Goal: Task Accomplishment & Management: Use online tool/utility

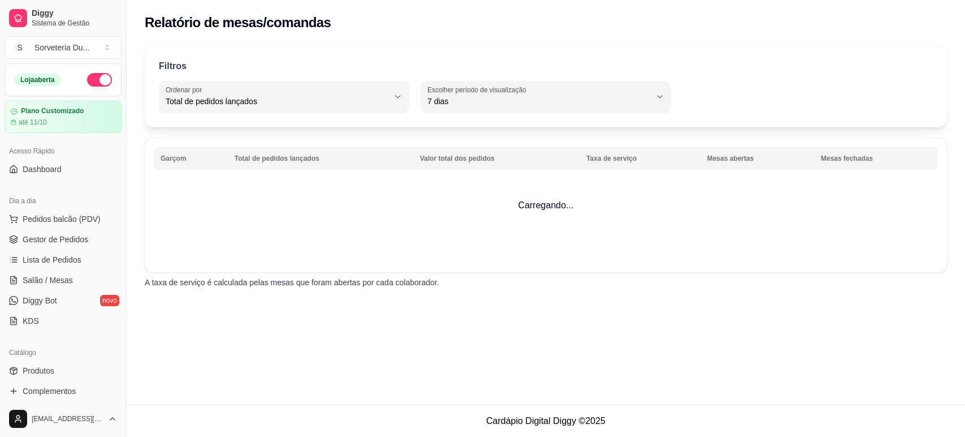
select select "TOTAL_OF_ORDERS"
select select "7"
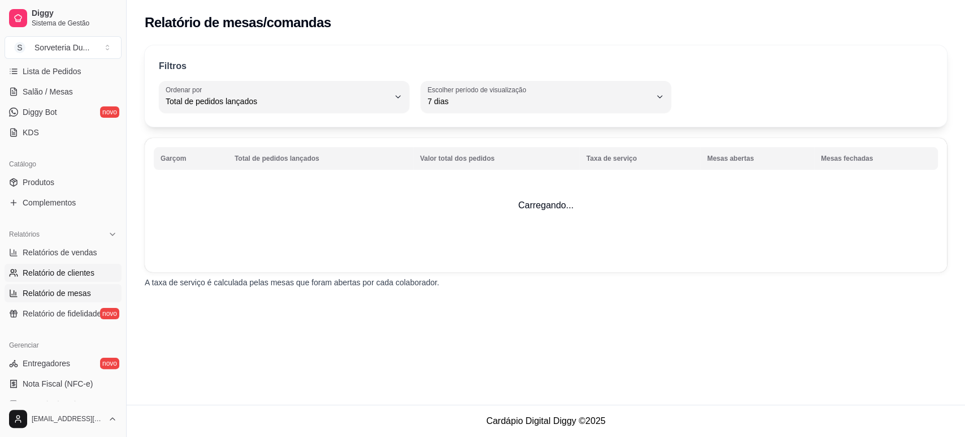
click at [62, 270] on span "Relatório de clientes" at bounding box center [59, 272] width 72 height 11
select select "30"
select select "HIGHEST_TOTAL_SPENT_WITH_ORDERS"
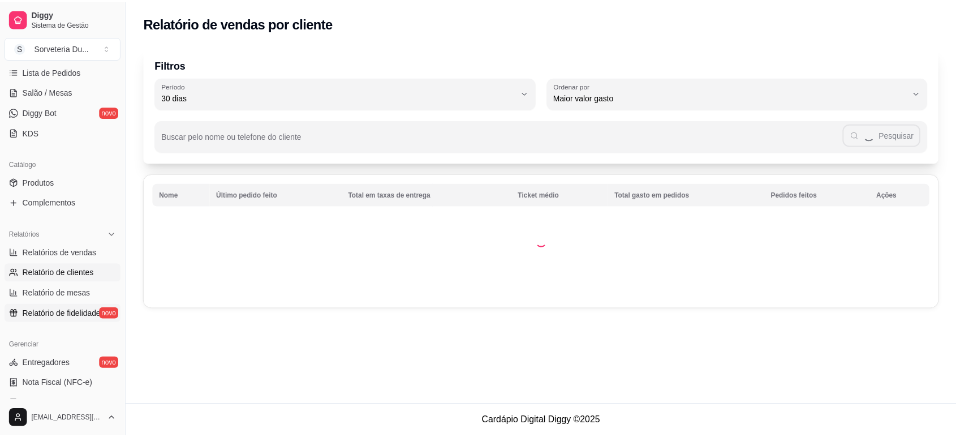
scroll to position [314, 0]
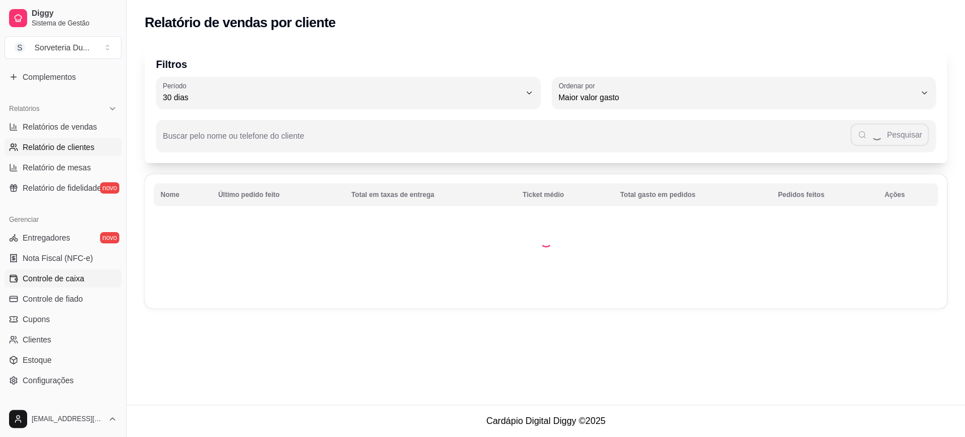
click at [55, 275] on span "Controle de caixa" at bounding box center [54, 278] width 62 height 11
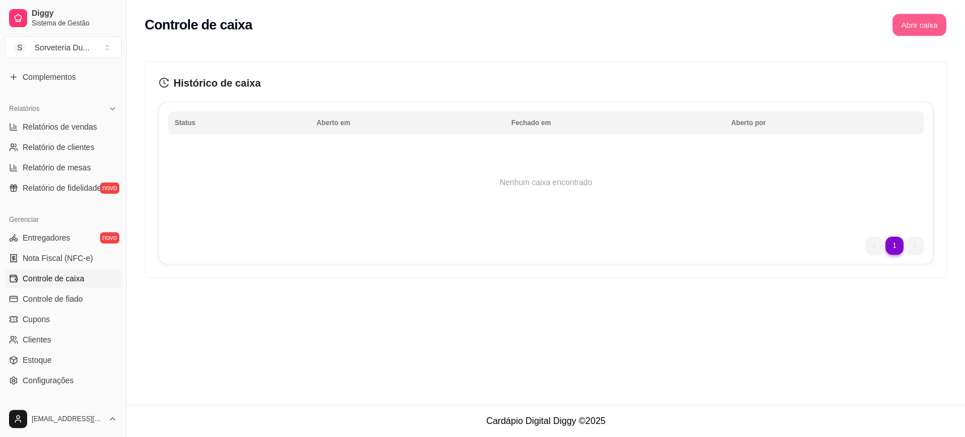
click at [919, 27] on button "Abrir caixa" at bounding box center [919, 25] width 54 height 22
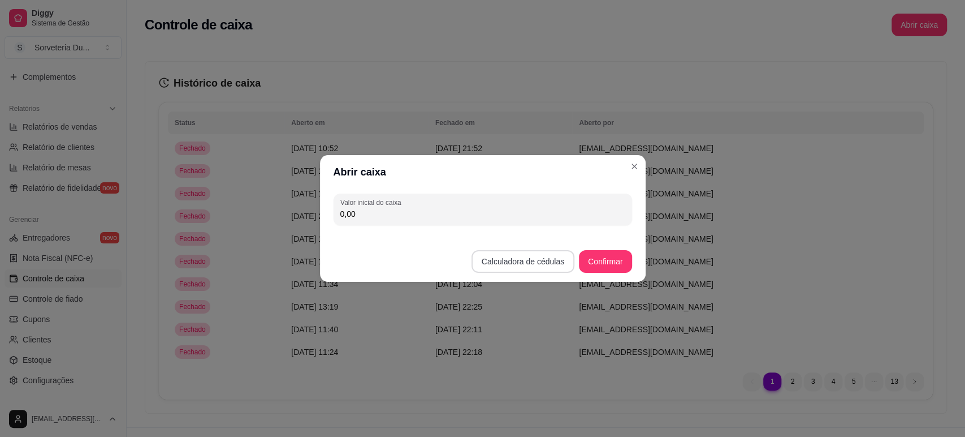
click at [521, 257] on button "Calculadora de cédulas" at bounding box center [523, 261] width 103 height 23
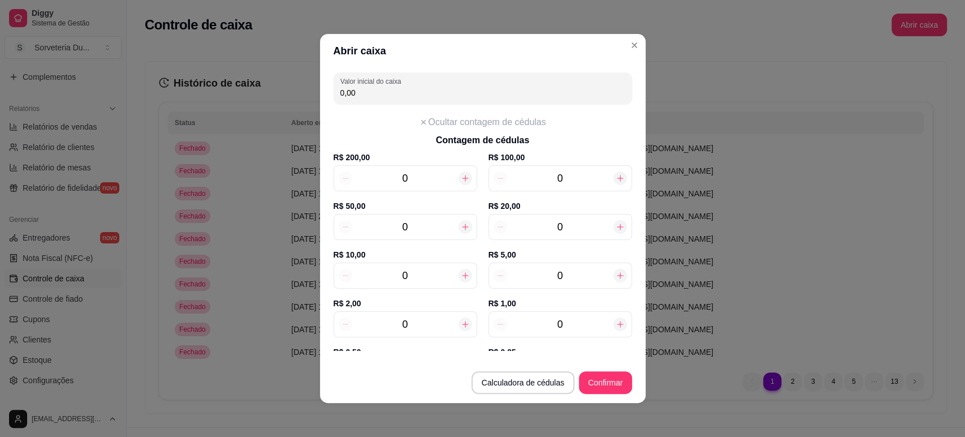
click at [461, 226] on div at bounding box center [466, 227] width 14 height 14
type input "50,00"
type input "1"
click at [461, 271] on icon at bounding box center [465, 275] width 9 height 9
type input "60,00"
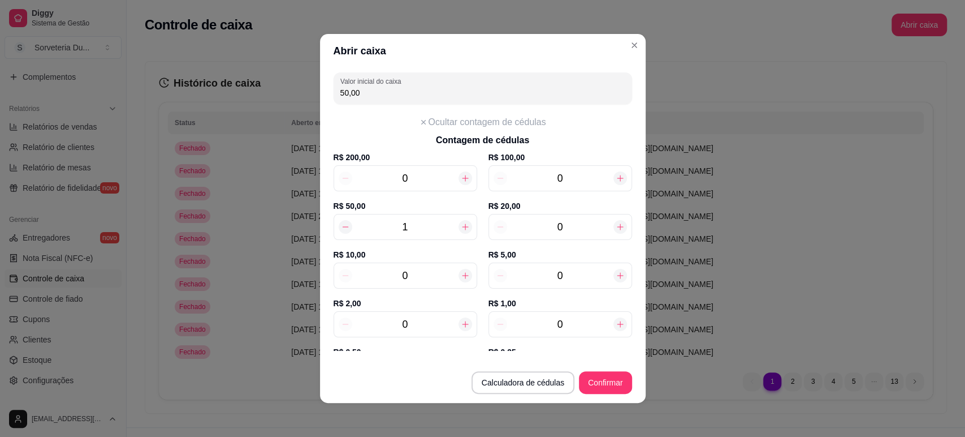
type input "1"
click at [461, 271] on icon at bounding box center [465, 275] width 9 height 9
type input "70,00"
type input "2"
click at [461, 271] on icon at bounding box center [465, 275] width 9 height 9
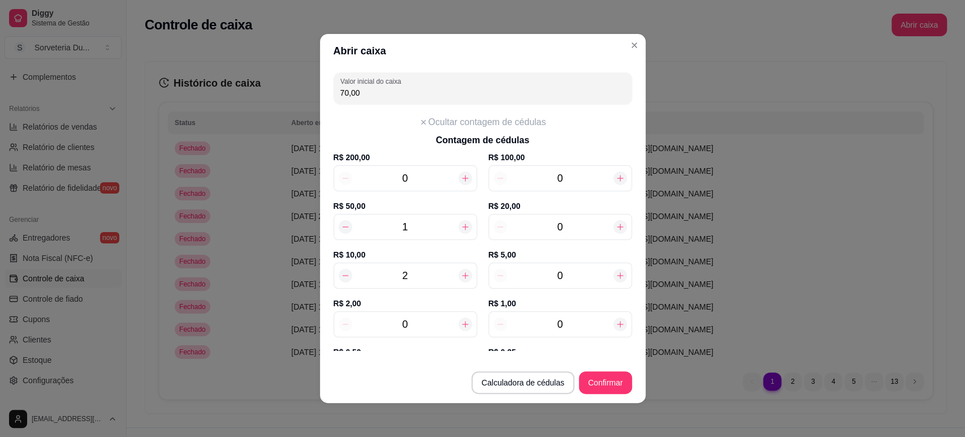
type input "80,00"
type input "3"
click at [462, 323] on icon at bounding box center [465, 324] width 6 height 6
type input "82,00"
type input "1"
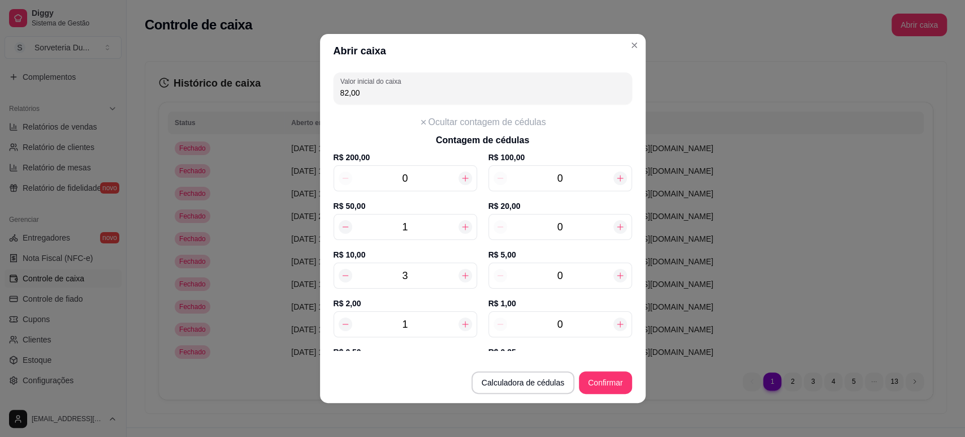
click at [462, 323] on icon at bounding box center [465, 324] width 6 height 6
type input "84,00"
type input "2"
click at [462, 323] on icon at bounding box center [465, 324] width 6 height 6
type input "86,00"
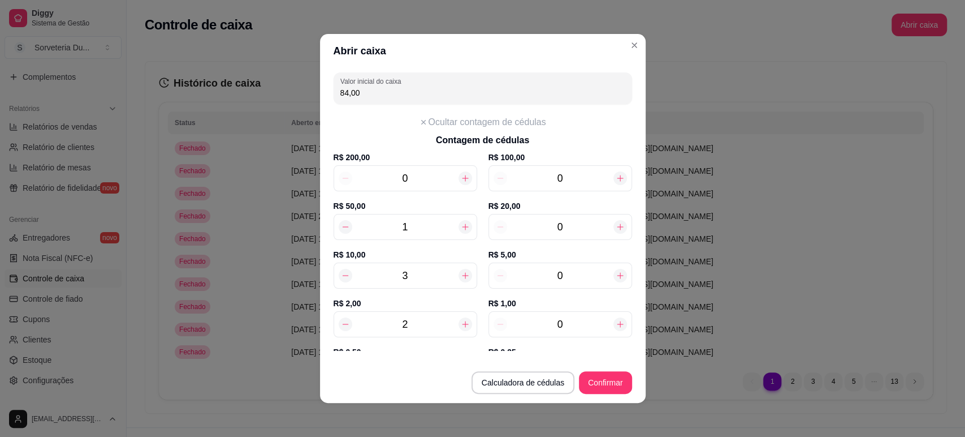
type input "3"
click at [462, 323] on icon at bounding box center [465, 324] width 6 height 6
type input "88,00"
type input "4"
click at [462, 323] on icon at bounding box center [465, 324] width 6 height 6
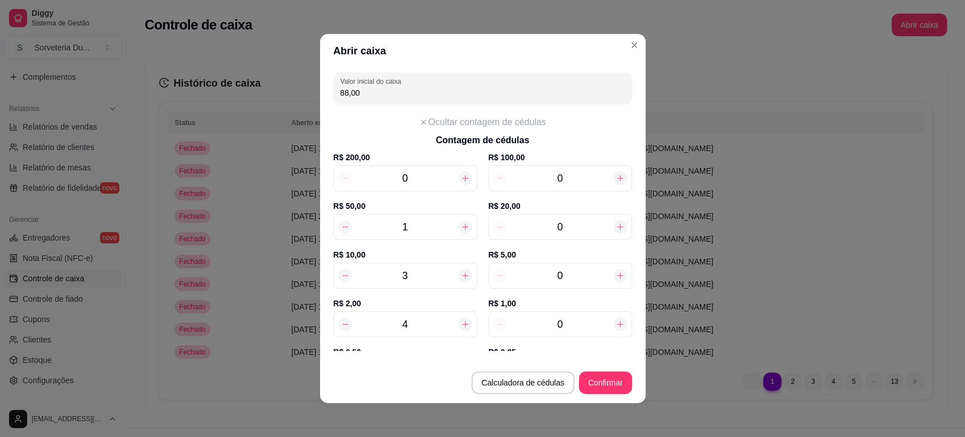
type input "90,00"
type input "5"
click at [617, 226] on icon at bounding box center [620, 227] width 6 height 6
type input "110,00"
type input "1"
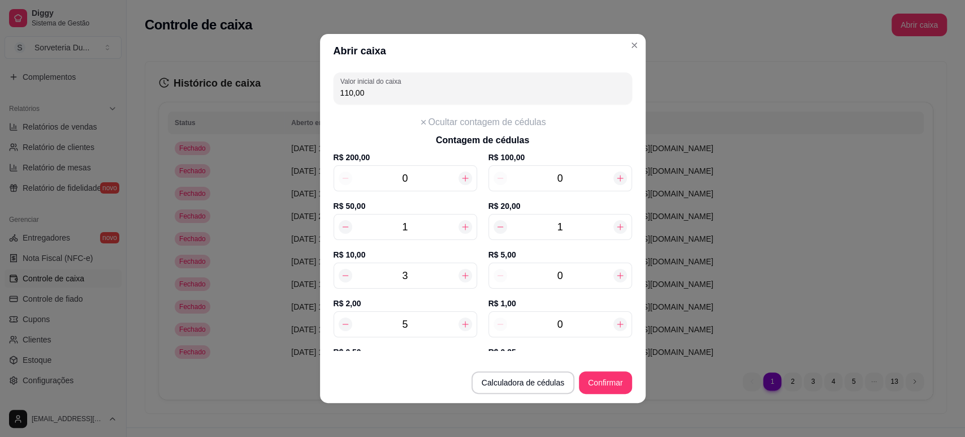
click at [617, 226] on icon at bounding box center [620, 227] width 6 height 6
type input "130,00"
type input "2"
click at [617, 275] on icon at bounding box center [620, 276] width 6 height 6
type input "135,00"
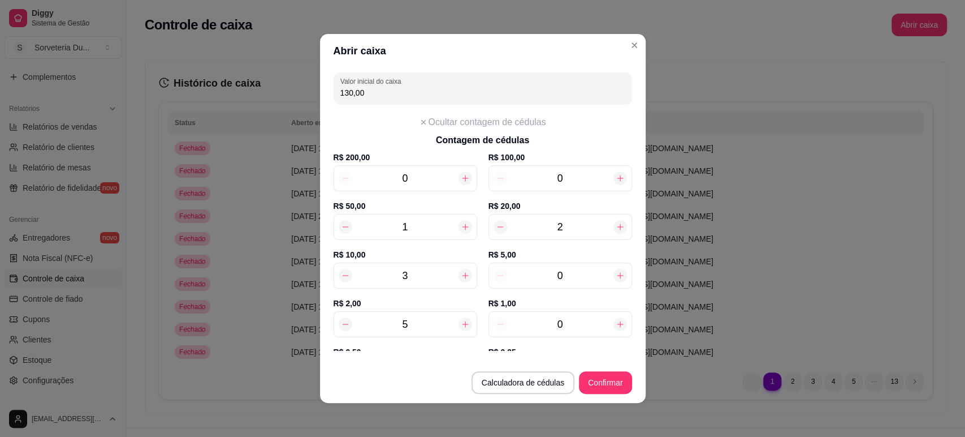
type input "1"
click at [602, 377] on button "Confirmar" at bounding box center [605, 383] width 51 height 22
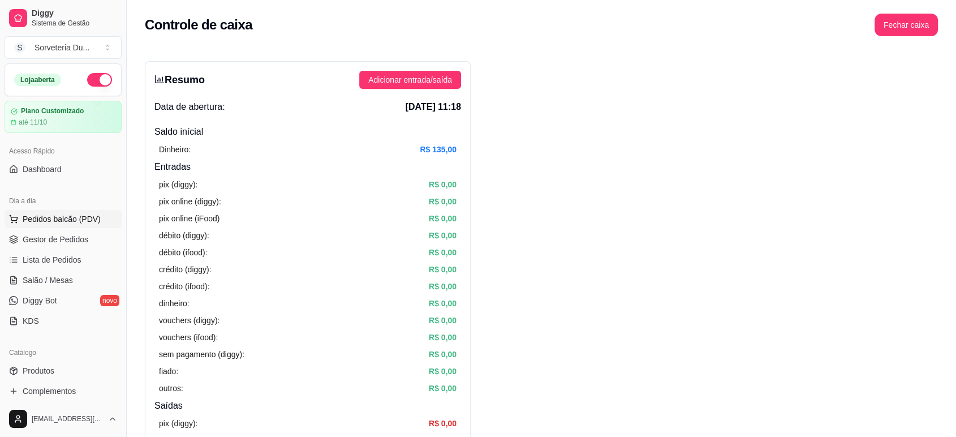
click at [104, 216] on button "Pedidos balcão (PDV)" at bounding box center [63, 219] width 117 height 18
